Goal: Information Seeking & Learning: Learn about a topic

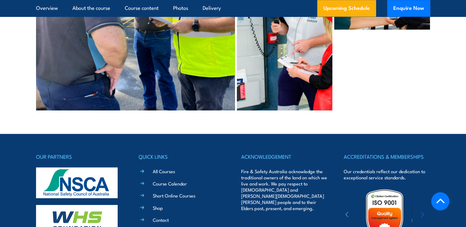
scroll to position [2889, 0]
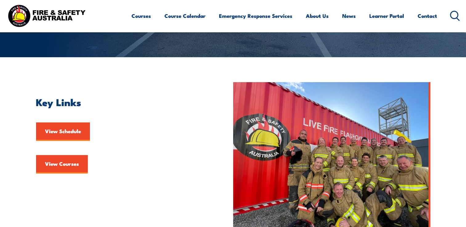
scroll to position [123, 0]
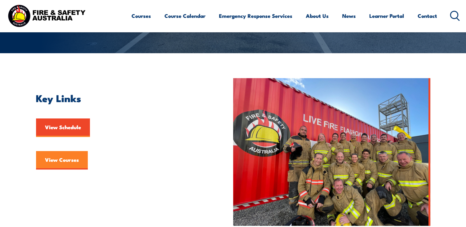
click at [58, 153] on link "View Courses" at bounding box center [62, 160] width 52 height 18
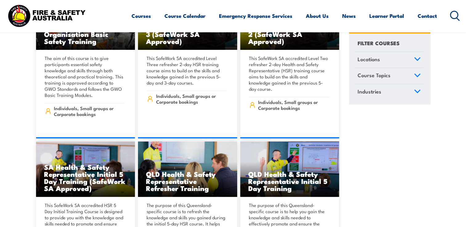
scroll to position [2462, 0]
